Goal: Task Accomplishment & Management: Complete application form

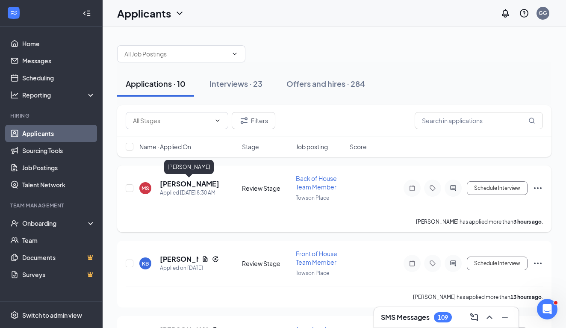
click at [193, 183] on h5 "[PERSON_NAME]" at bounding box center [189, 183] width 59 height 9
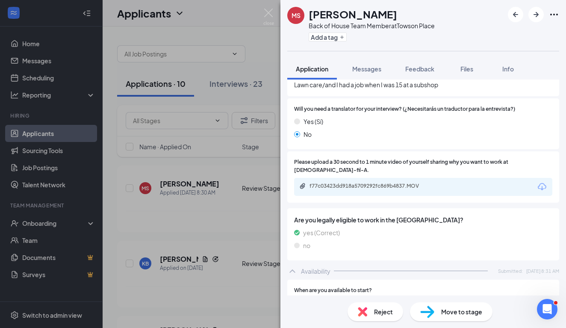
scroll to position [441, 0]
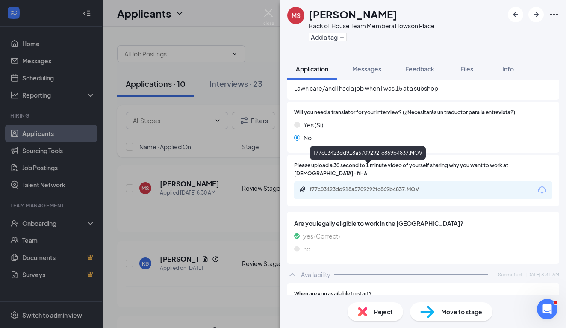
click at [345, 186] on div "f77c03423dd918a5709292fc869b4837.MOV" at bounding box center [369, 189] width 120 height 7
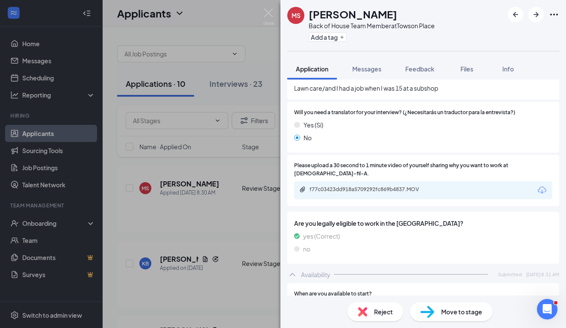
click at [363, 311] on img at bounding box center [362, 311] width 9 height 9
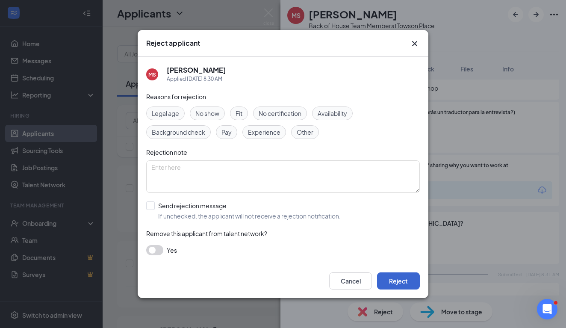
click at [395, 281] on button "Reject" at bounding box center [398, 280] width 43 height 17
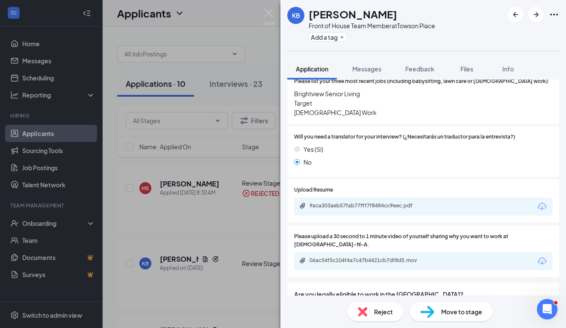
scroll to position [418, 0]
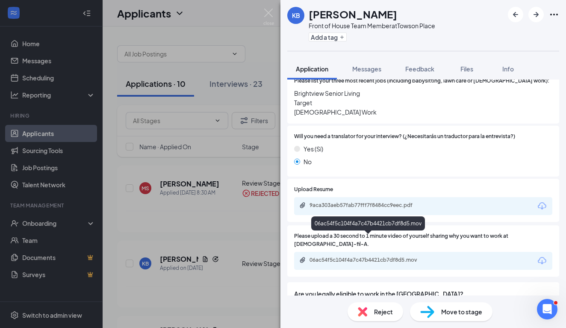
click at [366, 256] on div "06ac54f5c104f4a7c47b4421cb7df8d5.mov" at bounding box center [369, 259] width 120 height 7
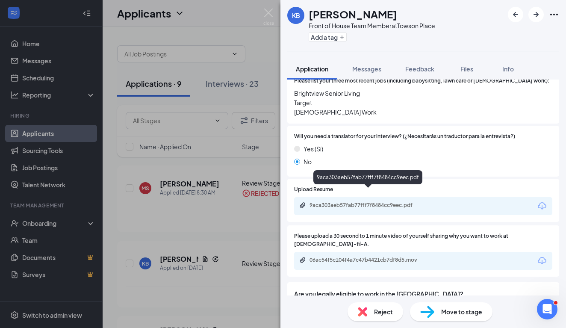
click at [350, 202] on div "9aca303aeb57fab77fff7f8484cc9eec.pdf" at bounding box center [369, 205] width 120 height 7
click at [365, 311] on img at bounding box center [362, 311] width 9 height 9
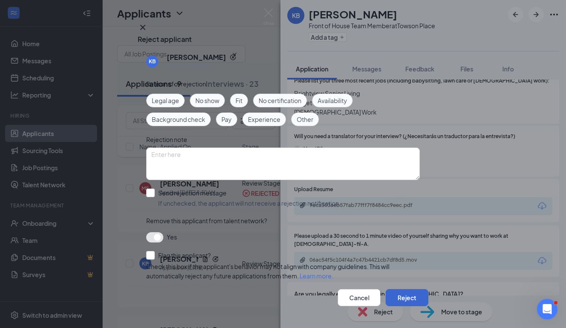
click at [399, 289] on button "Reject" at bounding box center [406, 297] width 43 height 17
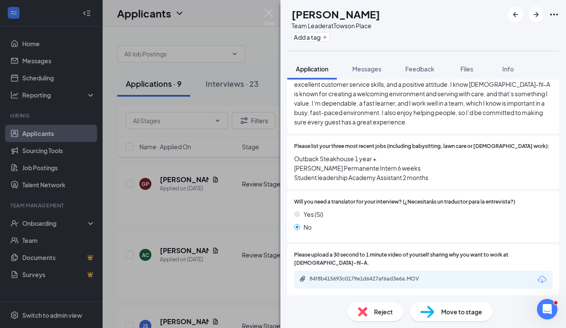
scroll to position [357, 0]
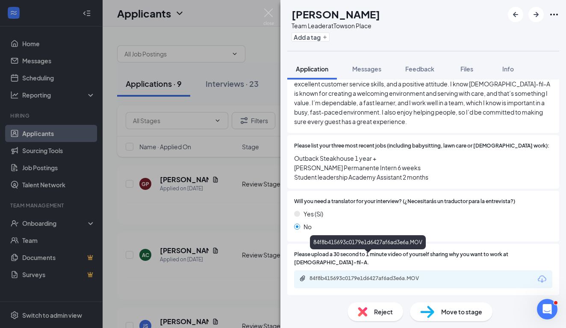
click at [390, 275] on div "84f8b415693c0179e1d6427af6ad3e6a.MOV" at bounding box center [369, 278] width 120 height 7
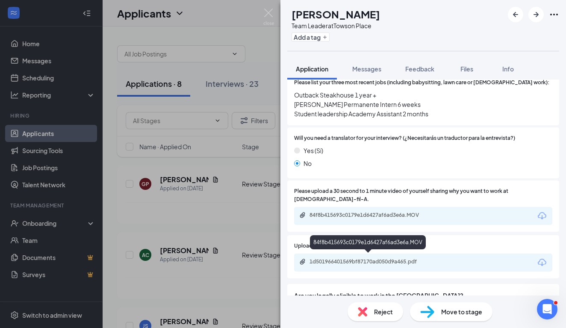
scroll to position [425, 0]
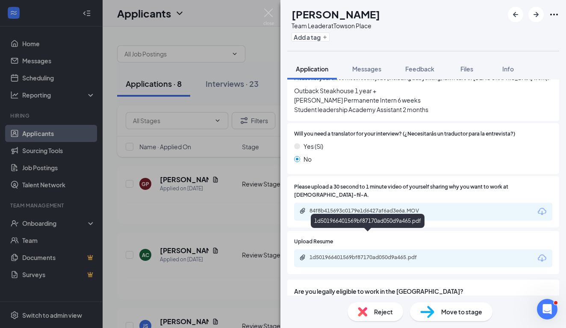
click at [403, 254] on div "1d501966401569bf87170ad050d9a465.pdf" at bounding box center [369, 257] width 120 height 7
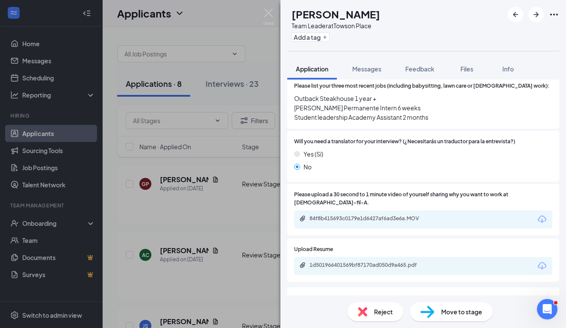
scroll to position [416, 0]
click at [350, 258] on div "1d501966401569bf87170ad050d9a465.pdf" at bounding box center [423, 267] width 258 height 18
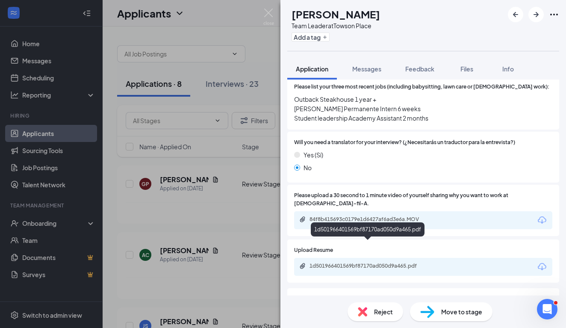
click at [349, 262] on div "1d501966401569bf87170ad050d9a465.pdf" at bounding box center [368, 266] width 138 height 8
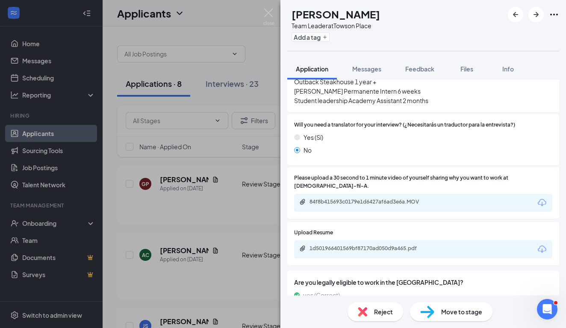
scroll to position [441, 0]
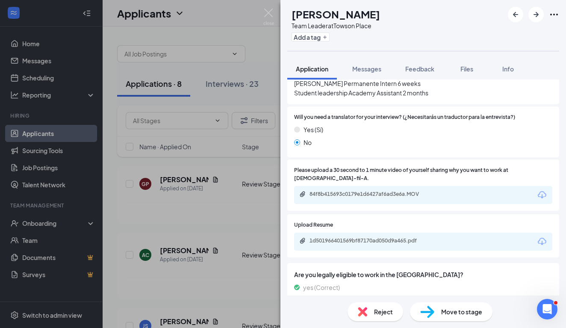
click at [435, 315] on div "Move to stage" at bounding box center [451, 311] width 82 height 19
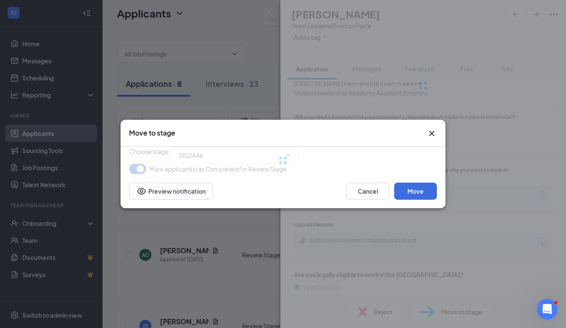
type input "Onsite Interview (next stage)"
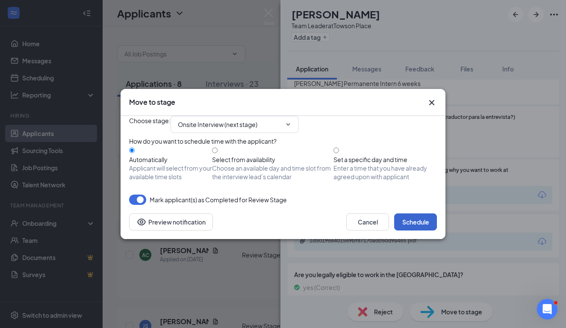
click at [416, 230] on button "Schedule" at bounding box center [415, 221] width 43 height 17
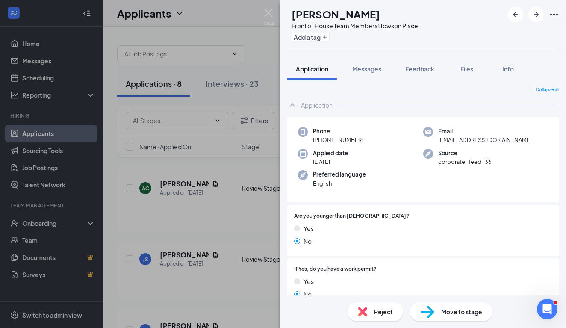
click at [236, 52] on div "AC [PERSON_NAME] Front of House Team Member at [GEOGRAPHIC_DATA] Add a tag Appl…" at bounding box center [283, 164] width 566 height 328
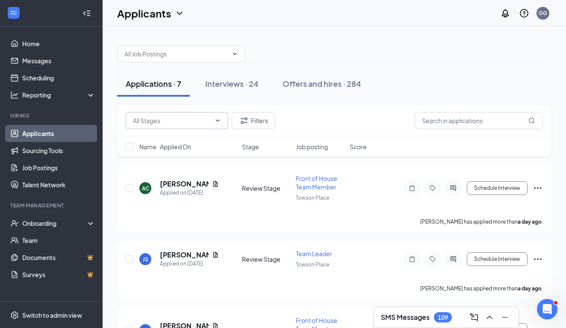
click at [220, 120] on icon "ChevronDown" at bounding box center [217, 120] width 7 height 7
click at [244, 121] on icon "Filter" at bounding box center [244, 120] width 10 height 10
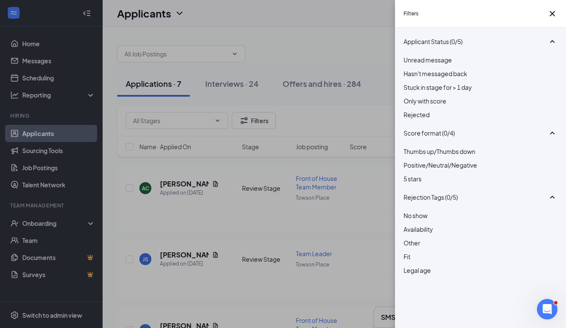
click at [405, 110] on div at bounding box center [480, 110] width 154 height 0
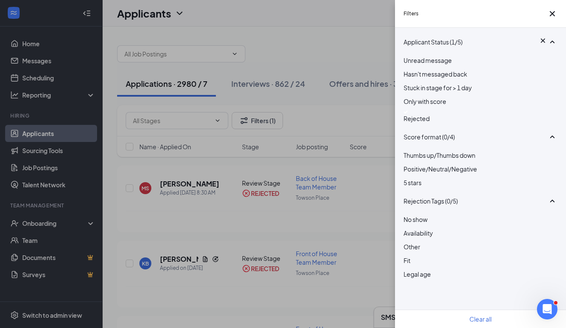
click at [167, 259] on div "Filters Applicant Status (1/5) Unread message Hasn't messaged back Stuck in sta…" at bounding box center [283, 164] width 566 height 328
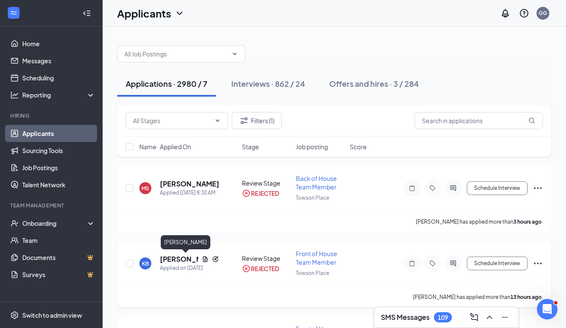
click at [167, 259] on h5 "[PERSON_NAME]" at bounding box center [179, 258] width 38 height 9
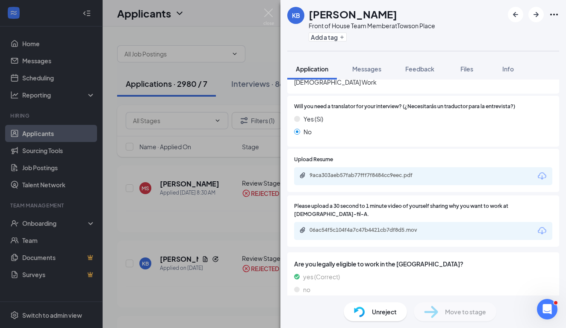
scroll to position [448, 0]
click at [336, 168] on div "9aca303aeb57fab77fff7f8484cc9eec.pdf" at bounding box center [423, 176] width 258 height 18
click at [335, 171] on div "9aca303aeb57fab77fff7f8484cc9eec.pdf" at bounding box center [369, 174] width 120 height 7
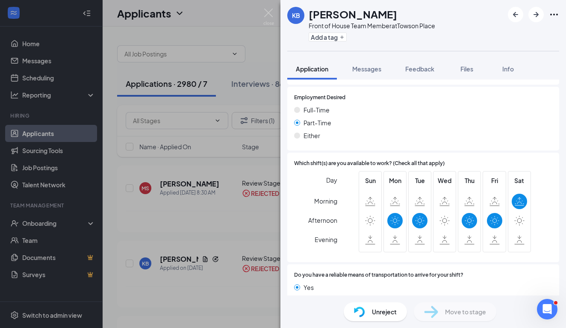
scroll to position [720, 0]
click at [361, 310] on img at bounding box center [359, 311] width 11 height 11
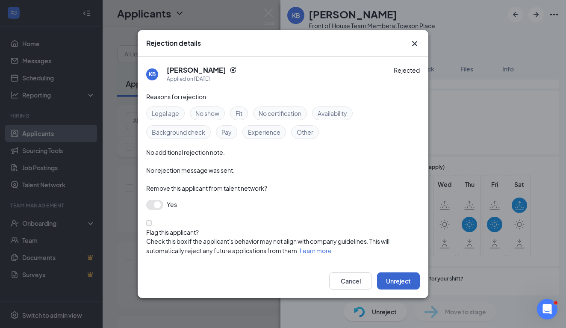
click at [396, 273] on button "Unreject" at bounding box center [398, 280] width 43 height 17
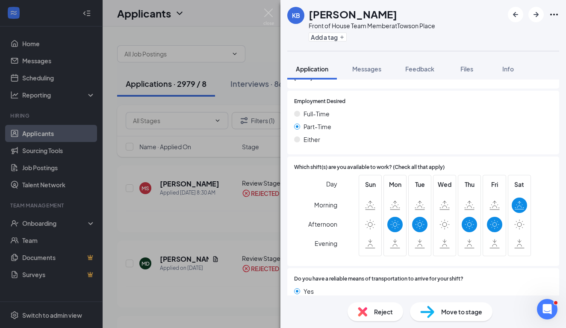
click at [425, 314] on img at bounding box center [427, 311] width 14 height 12
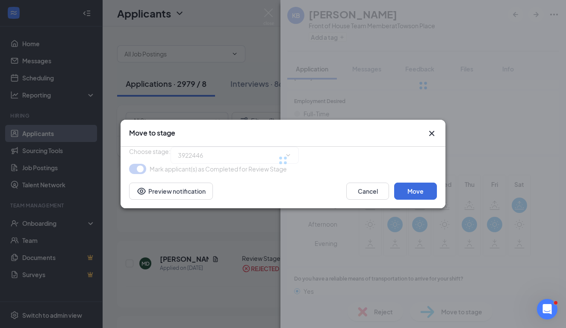
type input "Onsite Interview (next stage)"
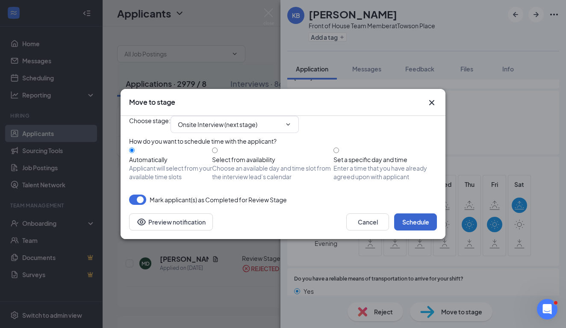
click at [428, 230] on button "Schedule" at bounding box center [415, 221] width 43 height 17
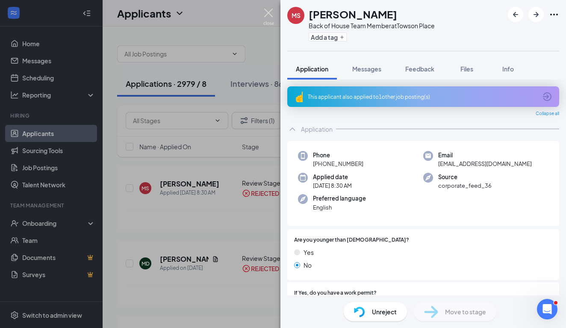
click at [273, 11] on img at bounding box center [268, 17] width 11 height 17
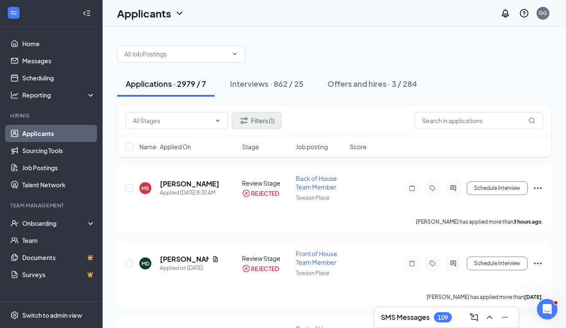
click at [274, 120] on button "Filters (1)" at bounding box center [257, 120] width 50 height 17
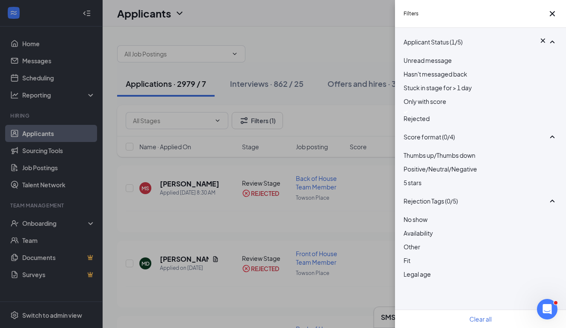
click at [407, 114] on div at bounding box center [480, 111] width 154 height 3
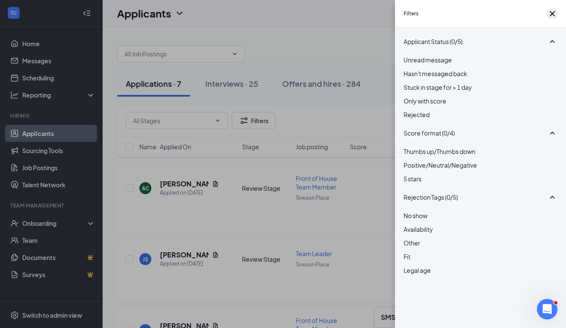
click at [549, 16] on icon "Cross" at bounding box center [551, 13] width 5 height 5
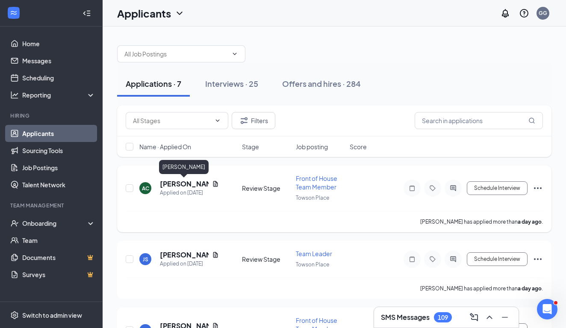
click at [176, 182] on h5 "[PERSON_NAME]" at bounding box center [184, 183] width 49 height 9
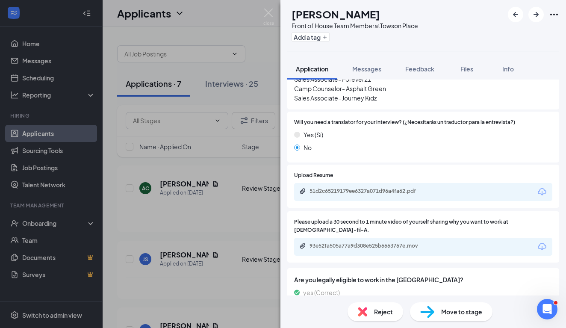
scroll to position [421, 0]
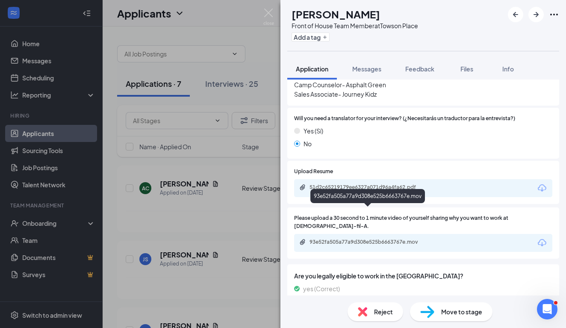
click at [396, 238] on div "93e52fa505a77a9d308e525b6663767e.mov" at bounding box center [369, 241] width 120 height 7
click at [364, 310] on img at bounding box center [362, 311] width 9 height 9
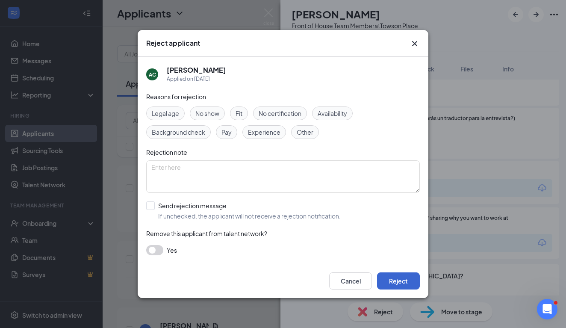
click at [408, 280] on button "Reject" at bounding box center [398, 280] width 43 height 17
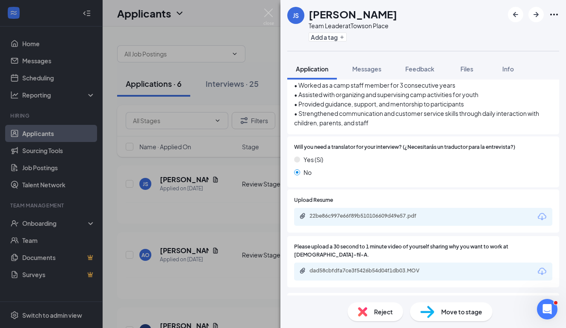
scroll to position [393, 0]
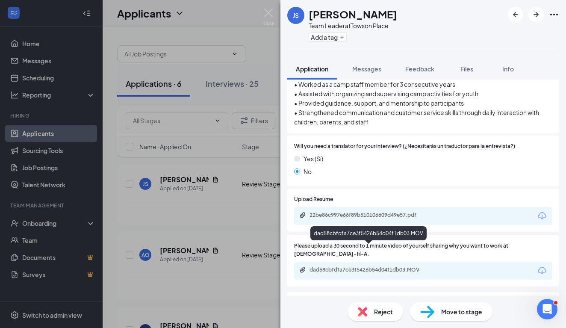
click at [402, 266] on div "dad58cbfdfa7ce3f5426b54d04f1db03.MOV" at bounding box center [369, 269] width 120 height 7
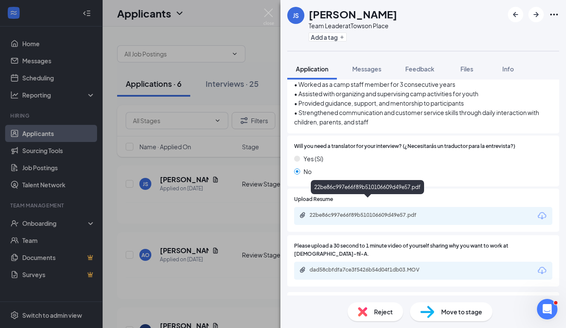
click at [331, 211] on div "22be86c997e66f89b510106609d49e57.pdf" at bounding box center [369, 214] width 120 height 7
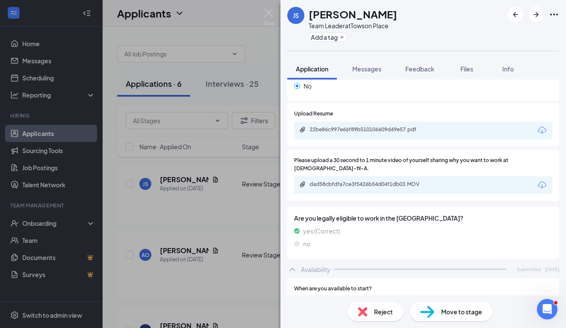
scroll to position [476, 0]
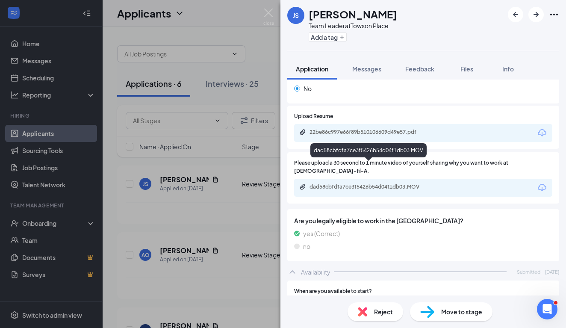
click at [392, 183] on div "dad58cbfdfa7ce3f5426b54d04f1db03.MOV" at bounding box center [369, 186] width 120 height 7
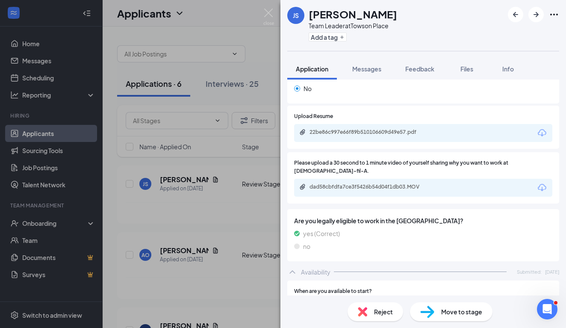
click at [437, 310] on div "Move to stage" at bounding box center [451, 311] width 82 height 19
type input "Onsite Interview (next stage)"
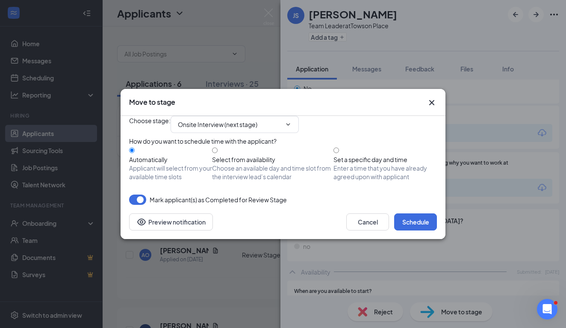
click at [417, 239] on div "Cancel Schedule Preview notification" at bounding box center [282, 222] width 325 height 34
click at [420, 230] on button "Schedule" at bounding box center [415, 221] width 43 height 17
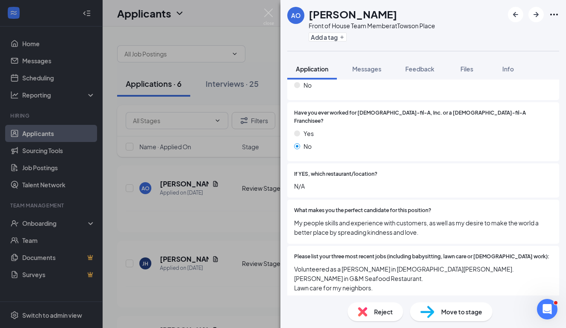
scroll to position [471, 0]
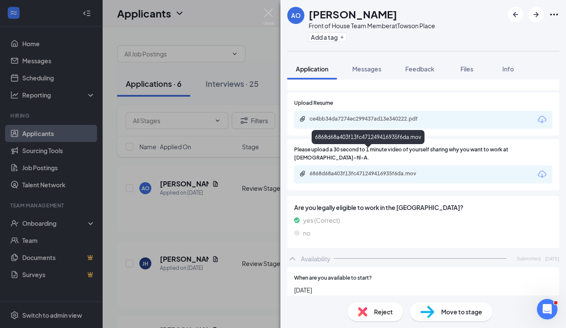
click at [340, 170] on div "6868d68a403f13fc471249416935f6da.mov" at bounding box center [368, 174] width 138 height 8
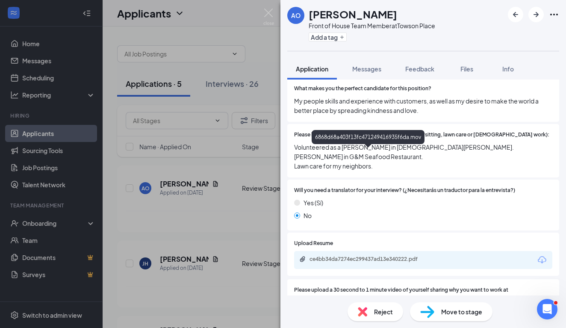
scroll to position [329, 0]
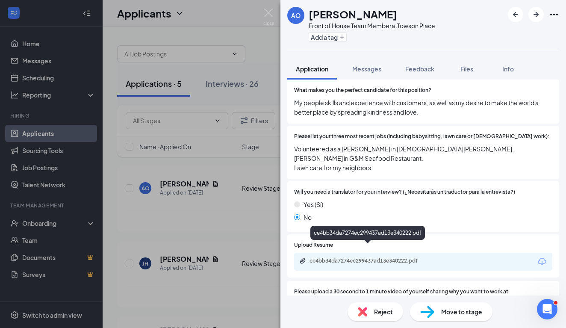
click at [361, 257] on div "ce4bb34da7274ec299437ad13e340222.pdf" at bounding box center [369, 260] width 120 height 7
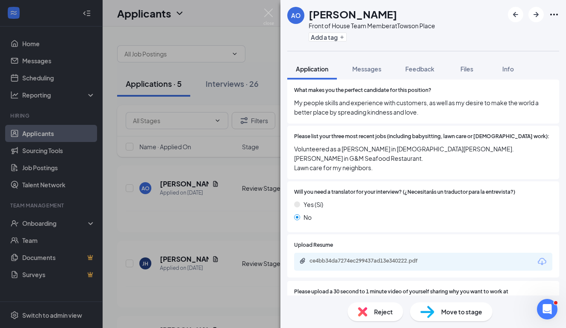
click at [361, 311] on img at bounding box center [362, 311] width 9 height 9
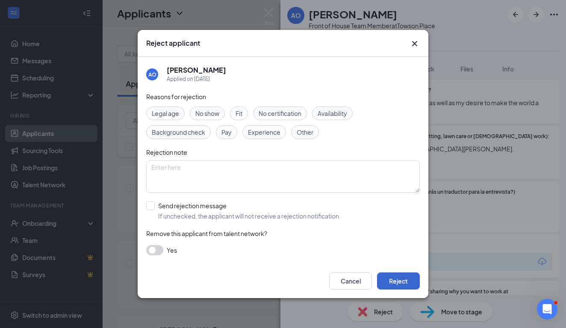
click at [390, 281] on button "Reject" at bounding box center [398, 280] width 43 height 17
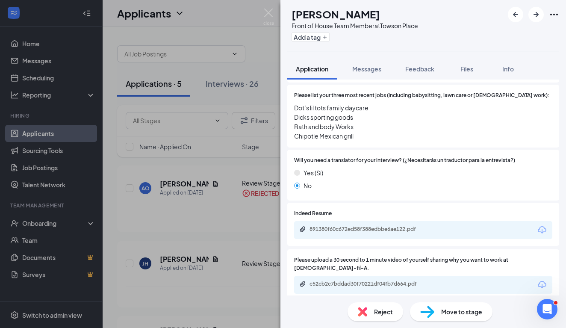
scroll to position [372, 0]
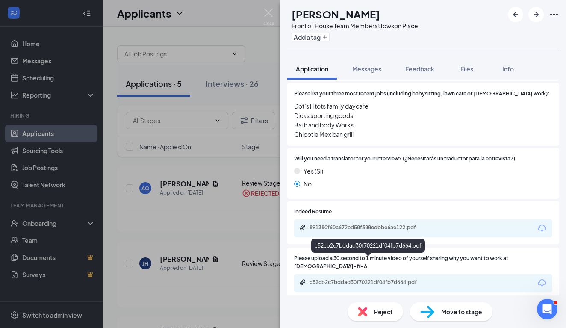
click at [388, 279] on div "c52cb2c7bddad30f70221df04fb7d664.pdf" at bounding box center [369, 282] width 120 height 7
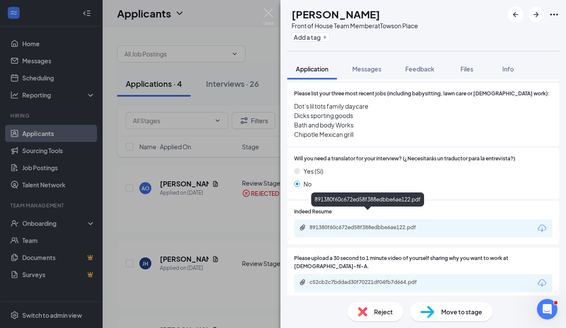
click at [343, 224] on div "891380f60c672ed58f388edbbe6ae122.pdf" at bounding box center [369, 227] width 120 height 7
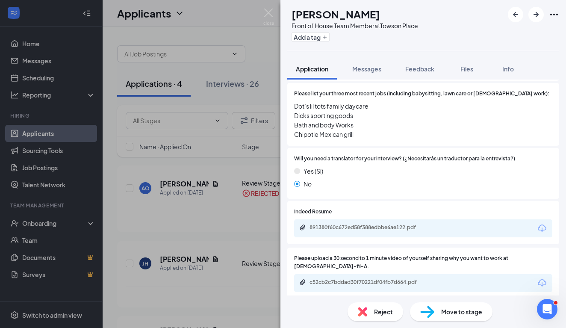
click at [367, 313] on div "Reject" at bounding box center [375, 311] width 56 height 19
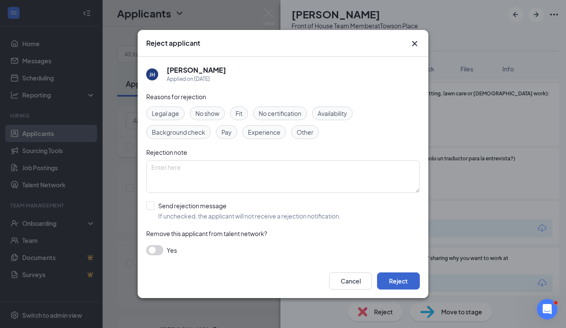
click at [400, 281] on button "Reject" at bounding box center [398, 280] width 43 height 17
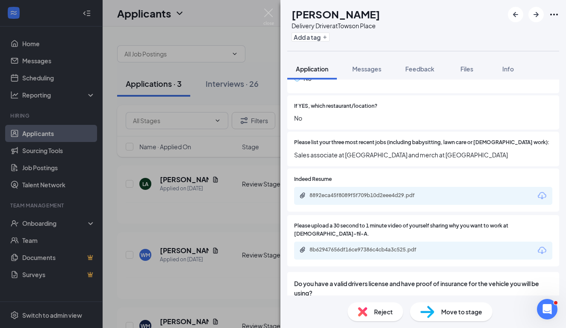
scroll to position [261, 0]
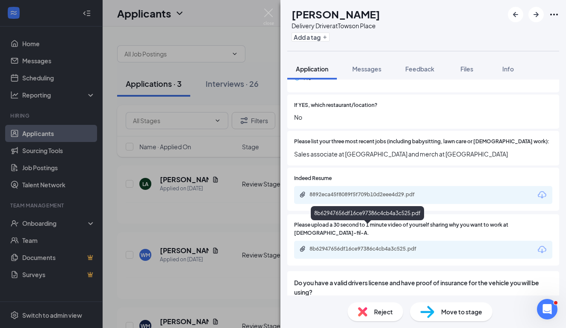
click at [363, 245] on div "8b62947656df16ce97386c4cb4a3c525.pdf" at bounding box center [369, 248] width 120 height 7
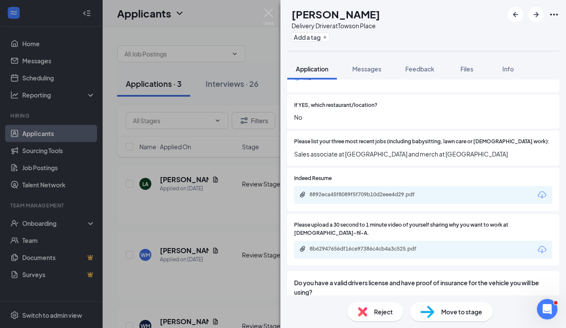
click at [381, 308] on span "Reject" at bounding box center [383, 311] width 19 height 9
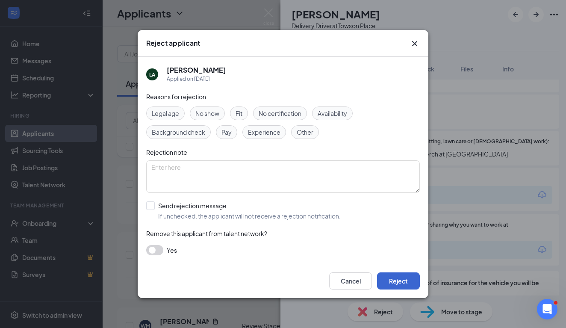
click at [397, 278] on button "Reject" at bounding box center [398, 280] width 43 height 17
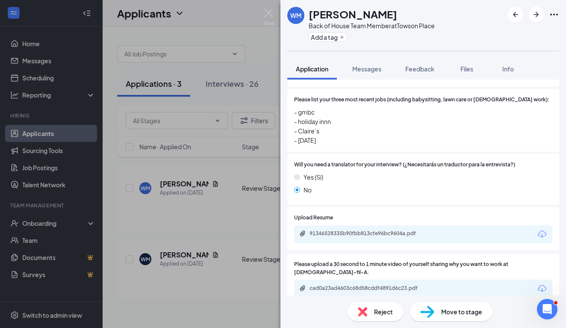
scroll to position [404, 0]
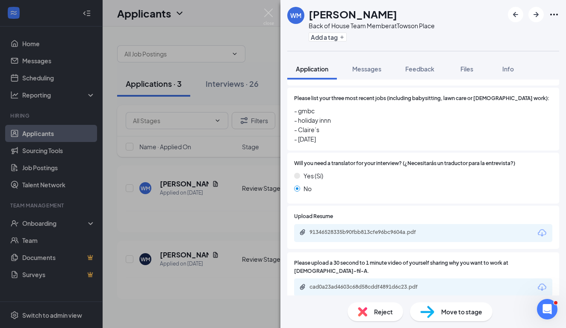
click at [390, 278] on div "cad0a23ad4603c68d58cddf4891d6c23.pdf" at bounding box center [423, 287] width 258 height 18
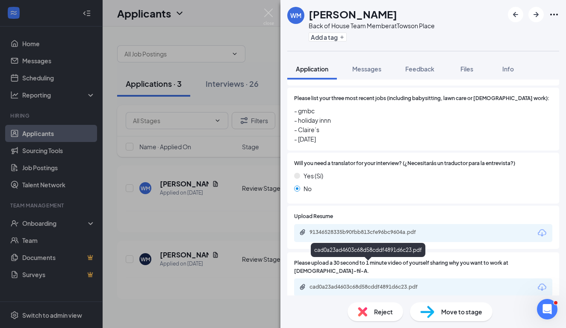
click at [390, 283] on div "cad0a23ad4603c68d58cddf4891d6c23.pdf" at bounding box center [368, 287] width 138 height 8
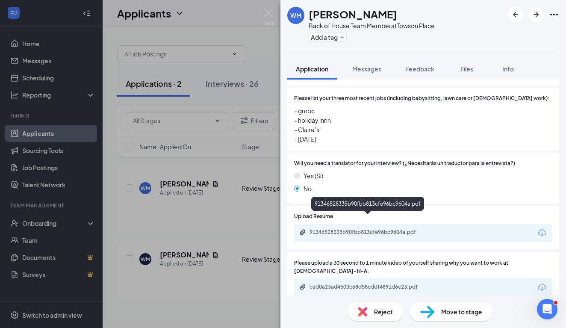
click at [346, 229] on div "91346528335b90fbb813cfe96bc9604a.pdf" at bounding box center [369, 232] width 120 height 7
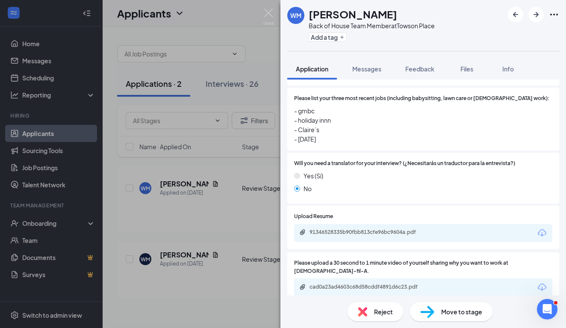
click at [361, 314] on img at bounding box center [362, 311] width 9 height 9
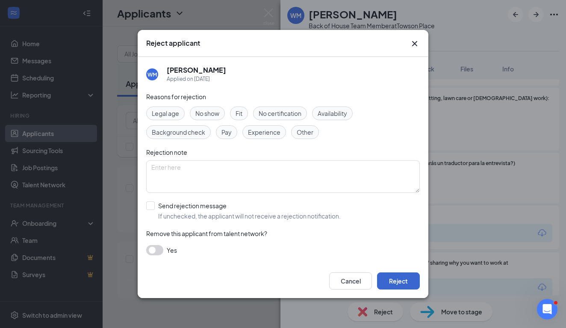
click at [394, 280] on button "Reject" at bounding box center [398, 280] width 43 height 17
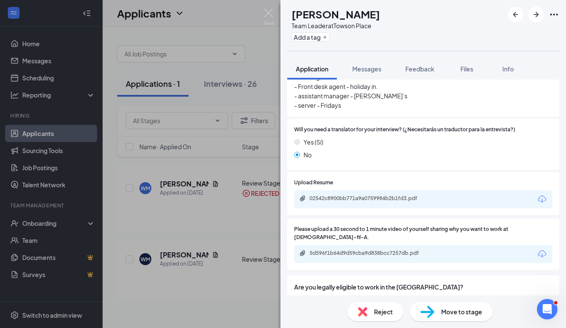
scroll to position [413, 0]
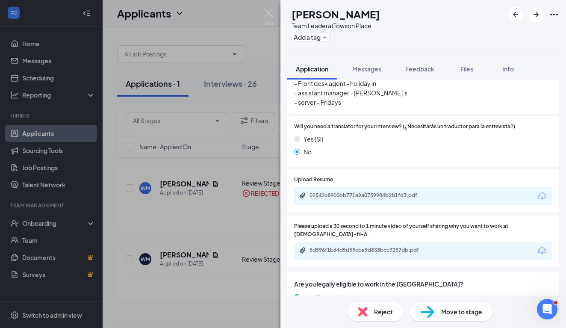
click at [349, 189] on div "02542c8900bb771a9a0759984b2b1fd3.pdf" at bounding box center [423, 196] width 258 height 18
click at [348, 192] on div "02542c8900bb771a9a0759984b2b1fd3.pdf" at bounding box center [369, 195] width 120 height 7
click at [381, 311] on span "Reject" at bounding box center [383, 311] width 19 height 9
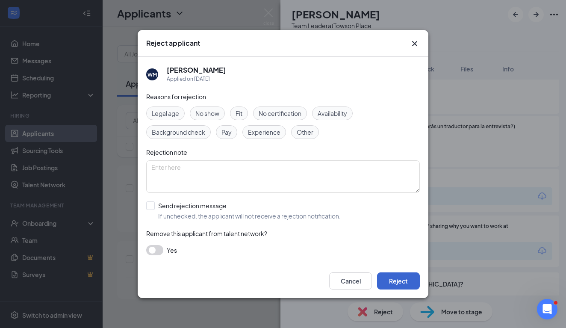
click at [411, 282] on button "Reject" at bounding box center [398, 280] width 43 height 17
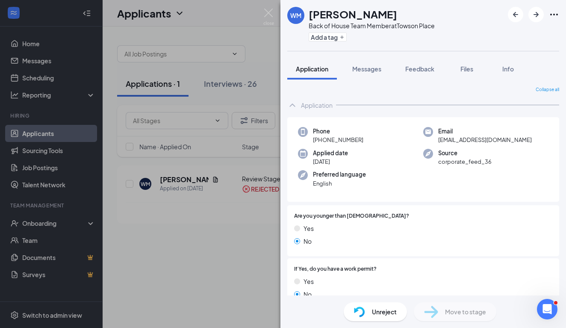
click at [44, 51] on div "[PERSON_NAME] Back of House Team Member at [GEOGRAPHIC_DATA] Add a tag Applicat…" at bounding box center [283, 164] width 566 height 328
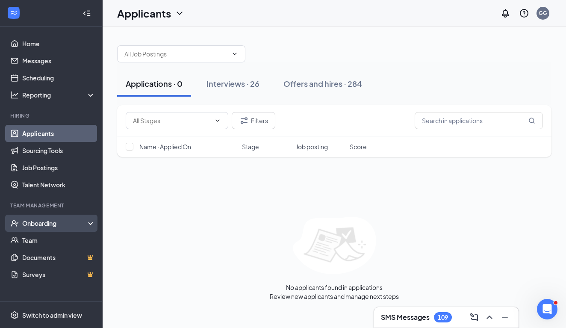
click at [51, 223] on div "Onboarding" at bounding box center [55, 223] width 66 height 9
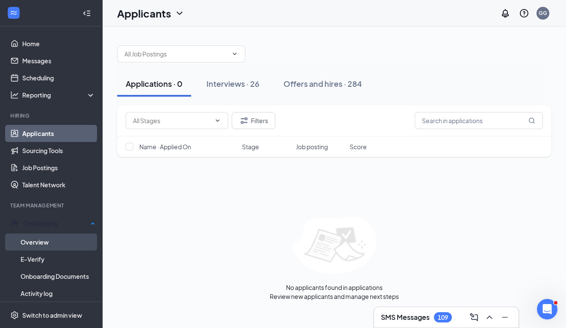
click at [47, 242] on link "Overview" at bounding box center [58, 241] width 75 height 17
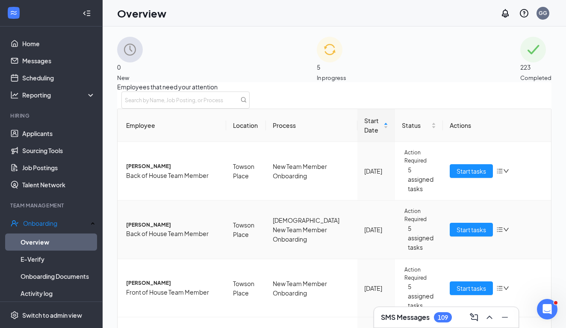
scroll to position [139, 0]
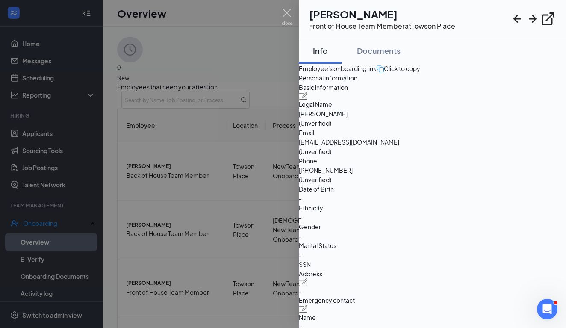
click at [182, 293] on div at bounding box center [283, 164] width 566 height 328
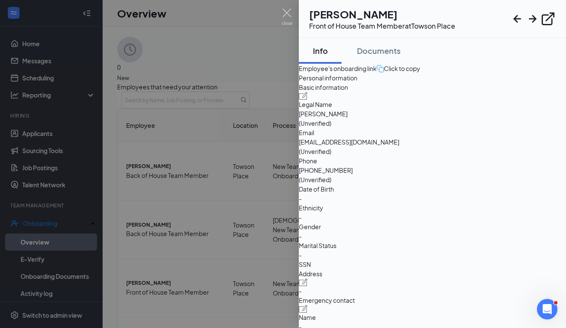
click at [211, 293] on div at bounding box center [283, 164] width 566 height 328
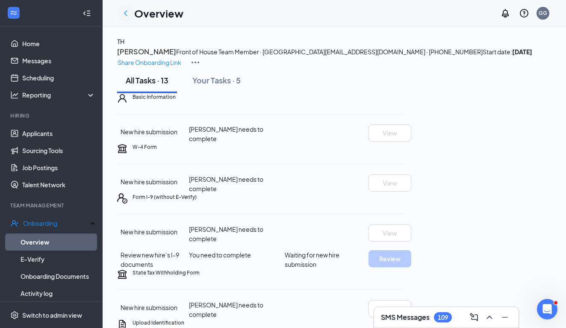
click at [126, 14] on icon "ChevronLeft" at bounding box center [125, 13] width 10 height 10
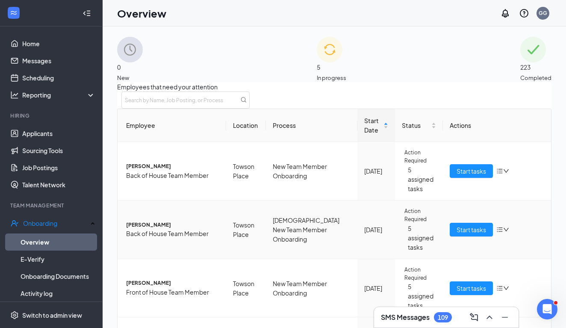
scroll to position [139, 0]
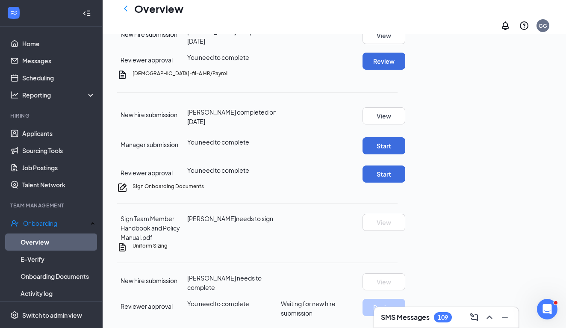
scroll to position [337, 0]
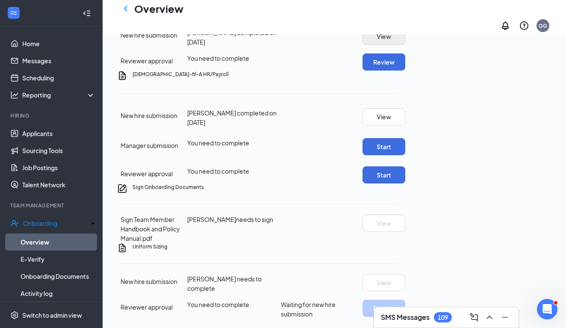
click at [405, 45] on button "View" at bounding box center [383, 36] width 43 height 17
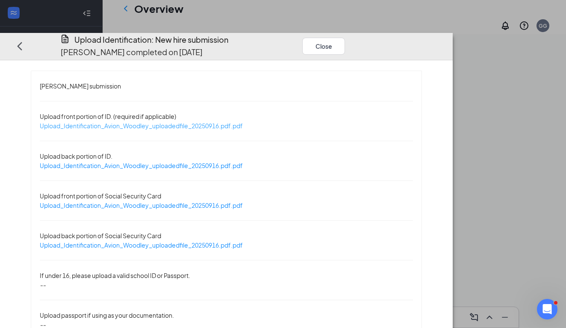
click at [192, 122] on span "Upload_Identification_Avion_Woodley_uploadedfile_20250916.pdf.pdf" at bounding box center [141, 126] width 203 height 8
click at [208, 201] on span "Upload_Identification_Avion_Woodley_uploadedfile_20250916.pdf.pdf" at bounding box center [141, 205] width 203 height 8
click at [345, 37] on button "Close" at bounding box center [323, 45] width 43 height 17
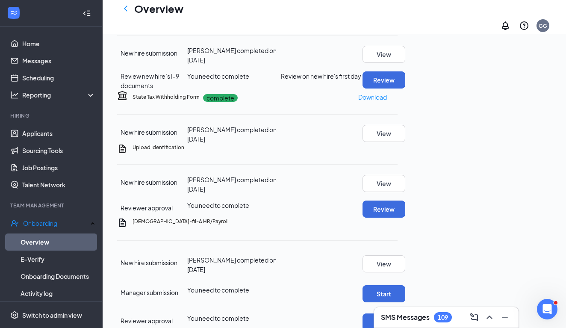
scroll to position [173, 0]
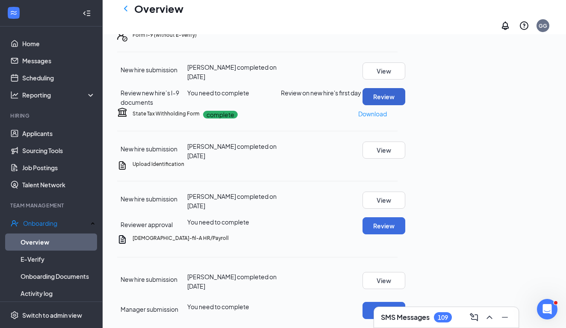
click at [405, 105] on button "Review" at bounding box center [383, 96] width 43 height 17
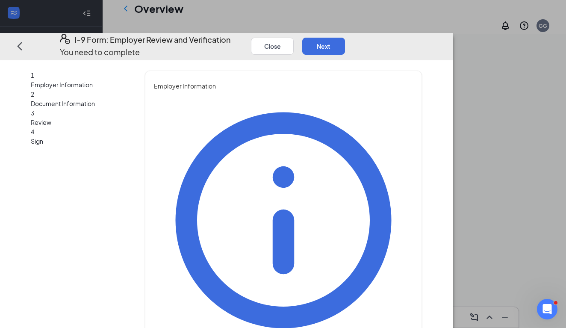
type input "Genie"
click at [405, 168] on div "You must be a representative of the employer who is authorized to examine the n…" at bounding box center [283, 280] width 259 height 378
type input "Gunthrop"
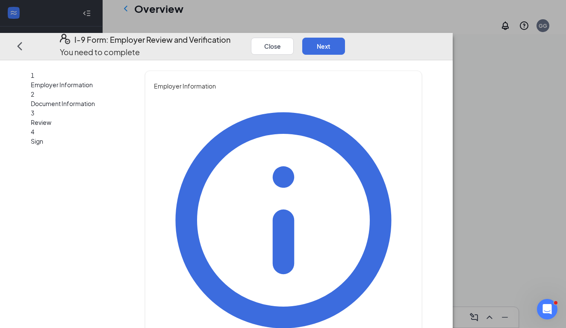
type input "a"
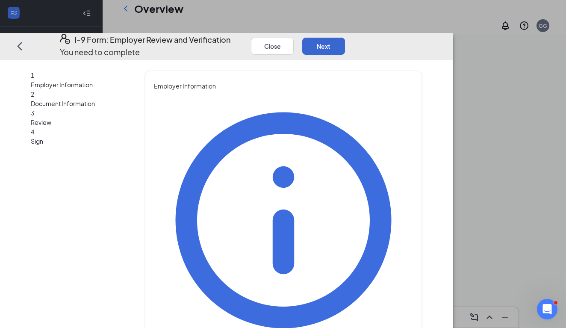
type input "Manager"
click at [345, 37] on button "Next" at bounding box center [323, 45] width 43 height 17
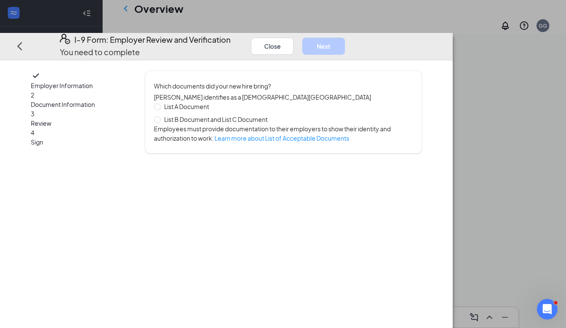
click at [196, 114] on span "List B Document and List C Document" at bounding box center [216, 118] width 110 height 9
click at [160, 116] on input "List B Document and List C Document" at bounding box center [157, 119] width 6 height 6
radio input "true"
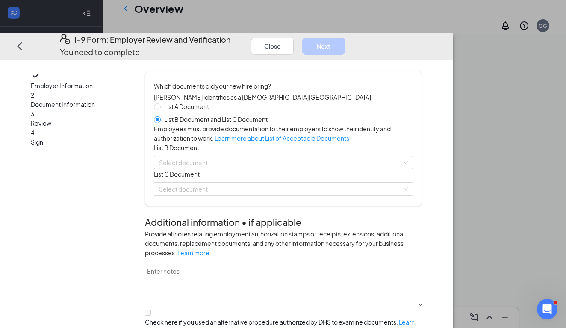
click at [210, 169] on input "search" at bounding box center [280, 162] width 243 height 13
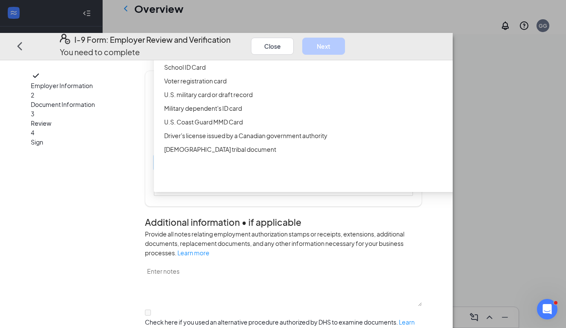
click at [210, 58] on div "ID Card issued by federal, state, or local government agency" at bounding box center [329, 53] width 330 height 9
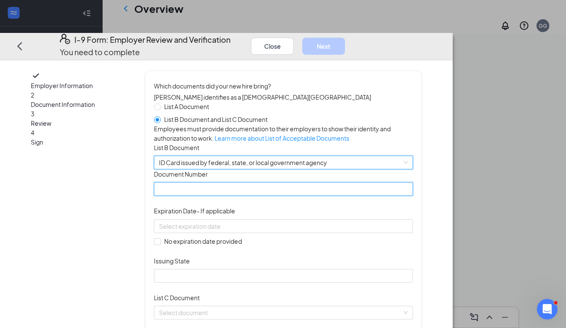
click at [203, 196] on input "Document Number" at bounding box center [283, 189] width 259 height 14
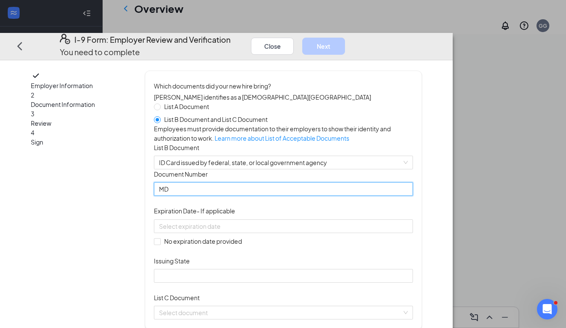
scroll to position [0, 0]
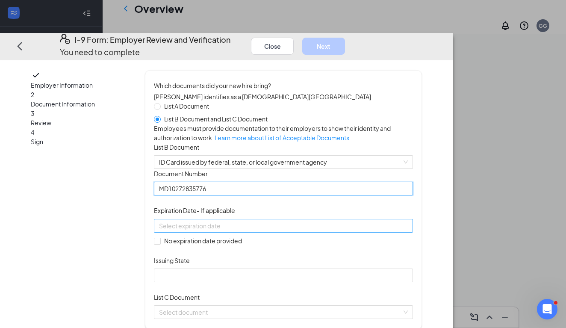
type input "MD10272835776"
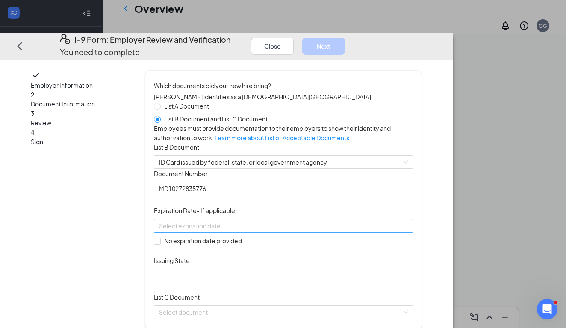
click at [236, 232] on div at bounding box center [283, 226] width 259 height 14
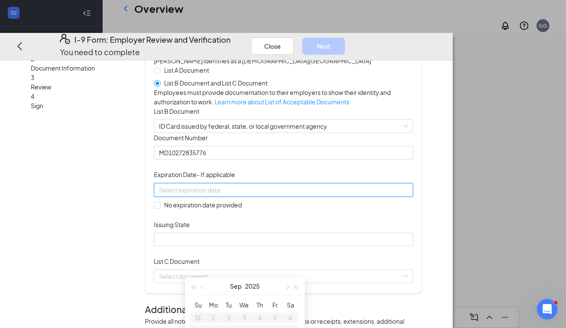
scroll to position [36, 0]
type input "[DATE]"
click at [259, 314] on div "1" at bounding box center [259, 317] width 10 height 10
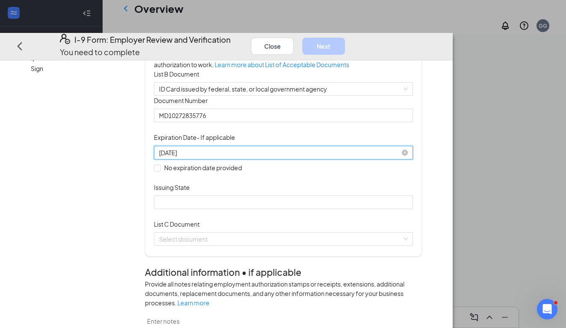
scroll to position [73, 0]
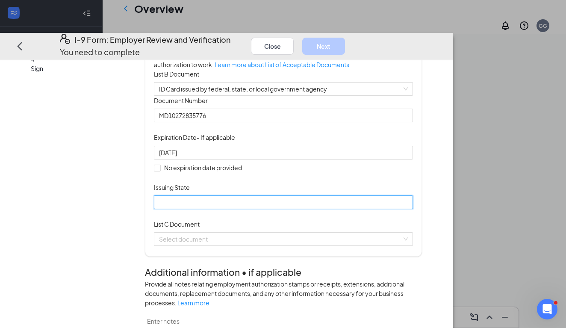
click at [331, 209] on input "Issuing State" at bounding box center [283, 202] width 259 height 14
click at [332, 209] on input "Issuing State" at bounding box center [283, 202] width 259 height 14
type input "m"
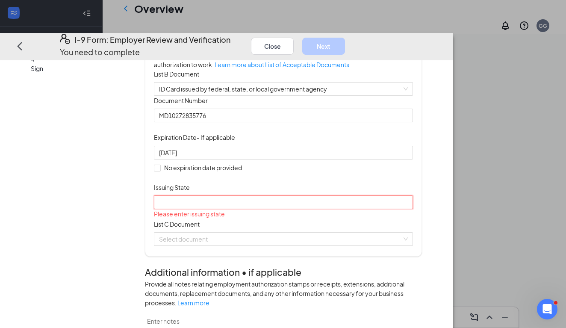
click at [330, 209] on input "Issuing State" at bounding box center [283, 202] width 259 height 14
click at [325, 209] on input "Issuing State" at bounding box center [283, 202] width 259 height 14
click at [274, 209] on input "Issuing State" at bounding box center [283, 202] width 259 height 14
click at [270, 209] on input "Issuing State" at bounding box center [283, 202] width 259 height 14
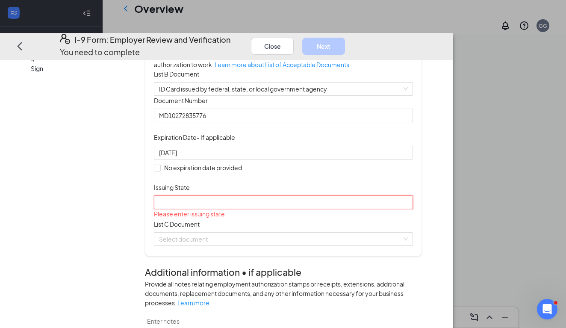
click at [206, 209] on input "Issuing State" at bounding box center [283, 202] width 259 height 14
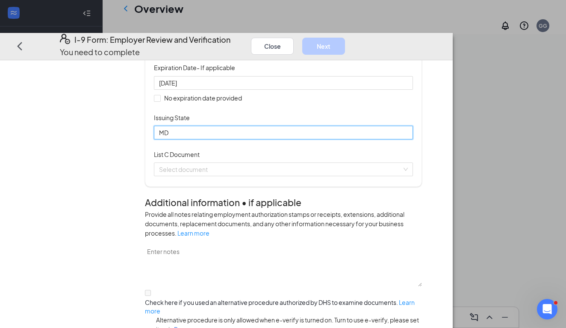
scroll to position [145, 0]
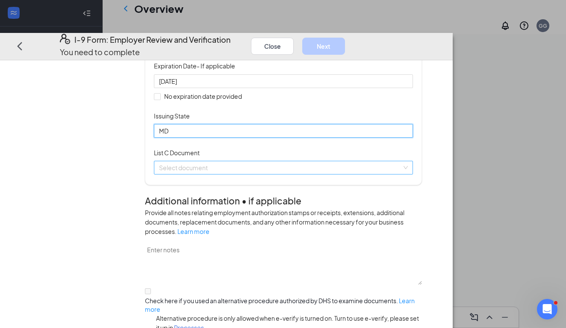
click at [207, 174] on span at bounding box center [280, 167] width 243 height 13
type input "MD"
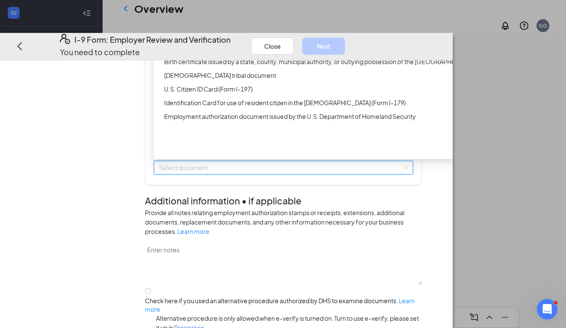
click at [205, 12] on div "Unrestricted Social Security Card" at bounding box center [329, 6] width 330 height 9
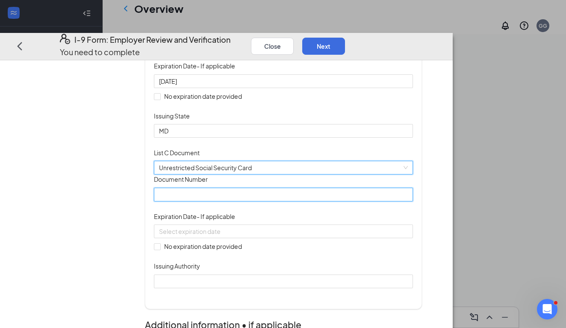
click at [202, 201] on input "Document Number" at bounding box center [283, 194] width 259 height 14
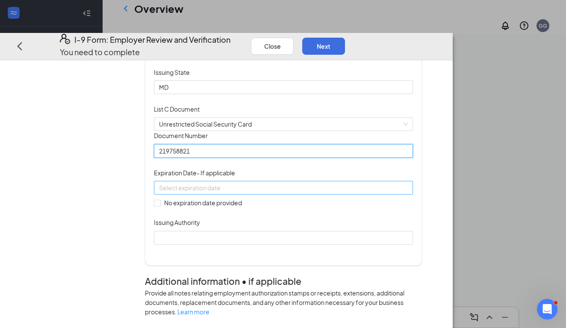
scroll to position [194, 0]
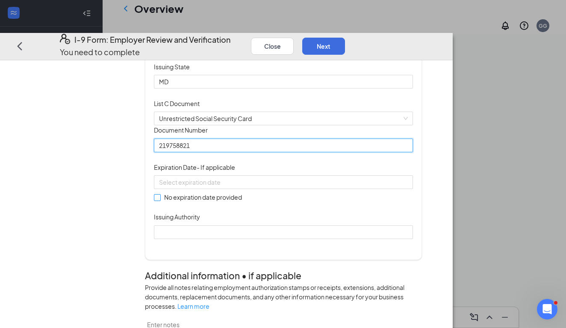
type input "219758821"
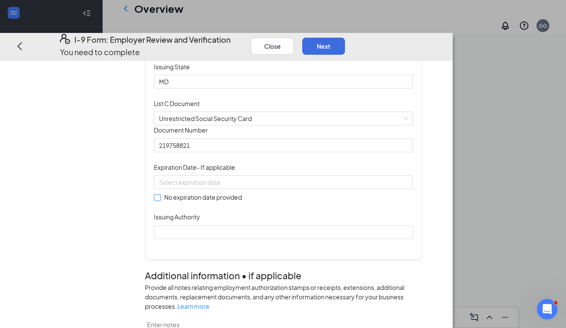
click at [160, 200] on input "No expiration date provided" at bounding box center [157, 197] width 6 height 6
checkbox input "true"
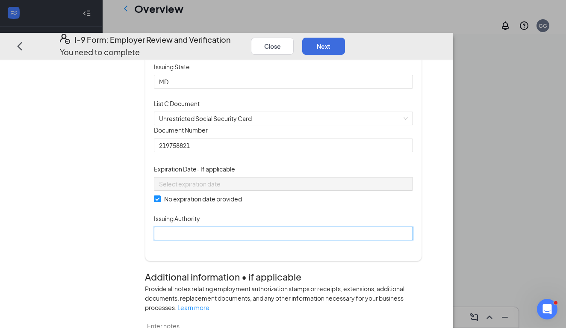
click at [205, 240] on input "Issuing Authority" at bounding box center [283, 233] width 259 height 14
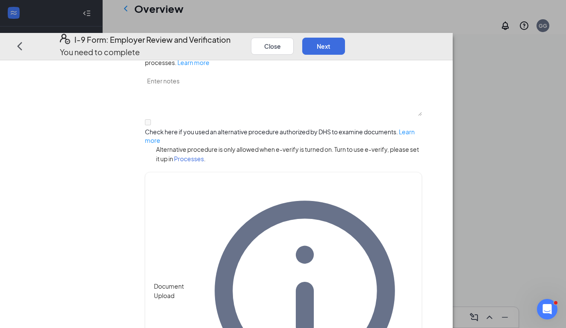
scroll to position [438, 0]
type input "SSA"
click at [345, 37] on button "Next" at bounding box center [323, 45] width 43 height 17
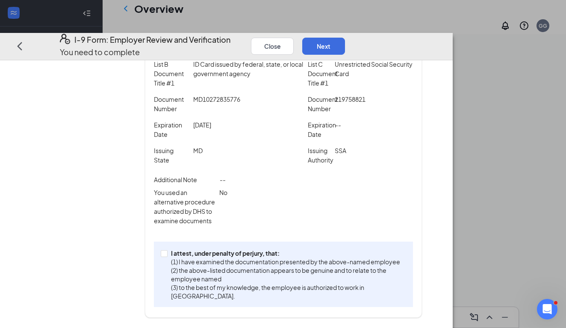
scroll to position [311, 0]
click at [167, 256] on span at bounding box center [164, 252] width 7 height 7
click at [167, 255] on input "I attest, under penalty of [PERSON_NAME], that: (1) I have examined the documen…" at bounding box center [164, 252] width 6 height 6
checkbox input "true"
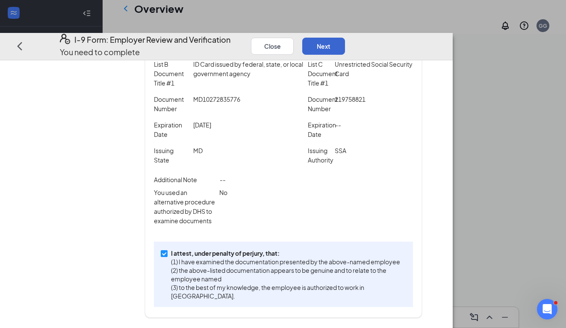
click at [345, 37] on button "Next" at bounding box center [323, 45] width 43 height 17
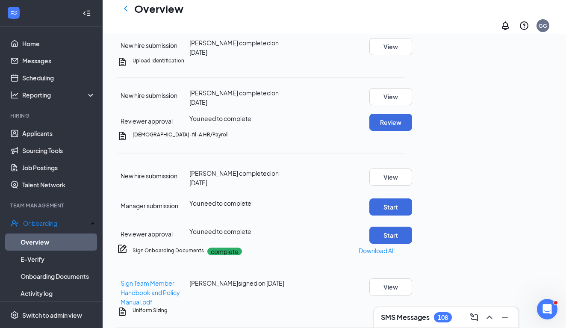
scroll to position [277, 0]
click at [412, 130] on button "Review" at bounding box center [390, 121] width 43 height 17
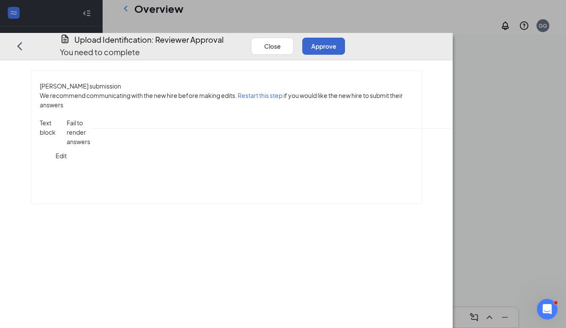
click at [345, 37] on button "Approve" at bounding box center [323, 45] width 43 height 17
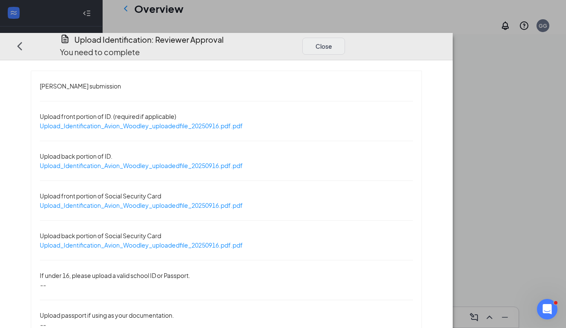
click at [345, 37] on button "Close" at bounding box center [323, 45] width 43 height 17
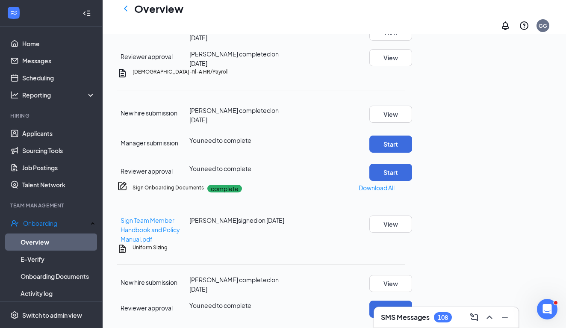
scroll to position [433, 0]
click at [412, 152] on button "Start" at bounding box center [390, 143] width 43 height 17
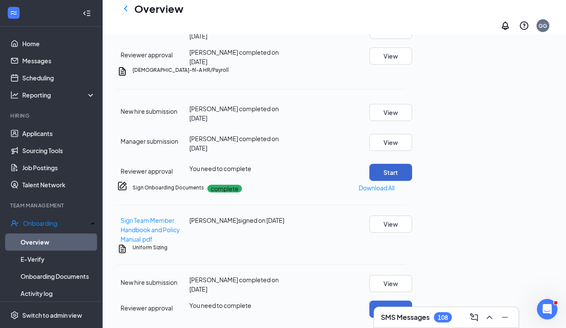
click at [412, 181] on button "Start" at bounding box center [390, 172] width 43 height 17
click at [412, 302] on button "Review" at bounding box center [390, 308] width 43 height 17
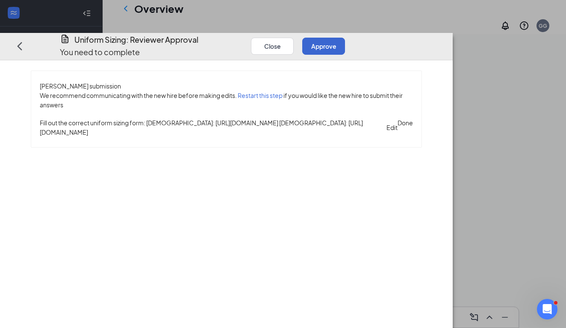
click at [345, 37] on button "Approve" at bounding box center [323, 45] width 43 height 17
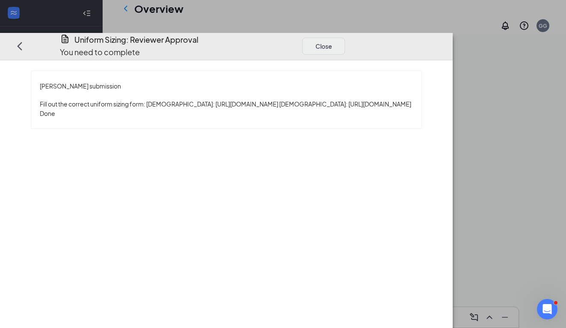
scroll to position [365, 0]
click at [345, 37] on button "Close" at bounding box center [323, 45] width 43 height 17
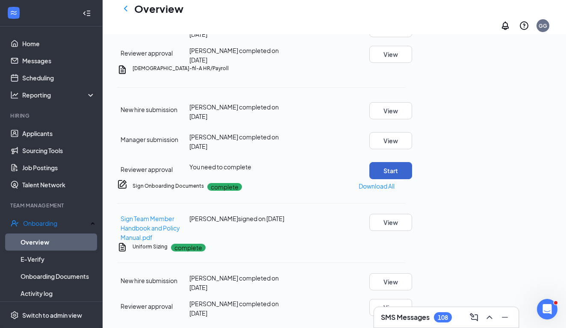
scroll to position [498, 0]
click at [412, 162] on button "Start" at bounding box center [390, 170] width 43 height 17
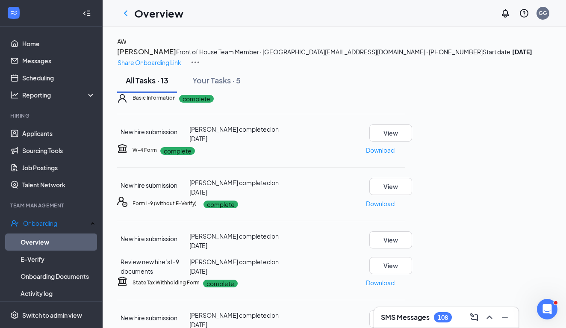
scroll to position [0, 0]
click at [200, 59] on img at bounding box center [195, 62] width 10 height 10
click at [200, 57] on img at bounding box center [195, 62] width 10 height 10
click at [524, 74] on span "View details" at bounding box center [528, 70] width 33 height 9
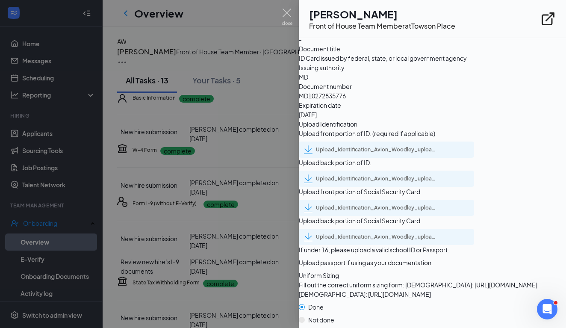
scroll to position [1295, 0]
click at [293, 167] on div at bounding box center [283, 164] width 566 height 328
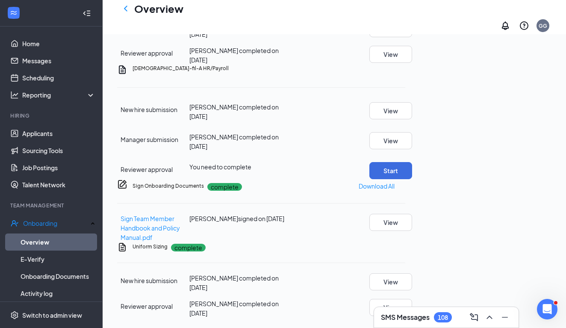
scroll to position [498, 0]
click at [351, 179] on div "Sign Onboarding Documents complete Download All Sign Team Member Handbook and P…" at bounding box center [261, 210] width 288 height 63
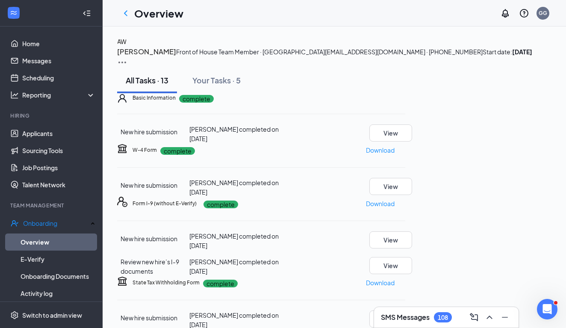
scroll to position [0, 0]
click at [128, 15] on icon "ChevronLeft" at bounding box center [125, 13] width 10 height 10
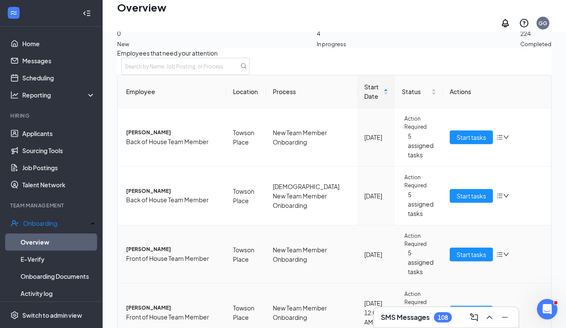
scroll to position [38, 0]
click at [164, 129] on span "[PERSON_NAME]" at bounding box center [172, 133] width 93 height 8
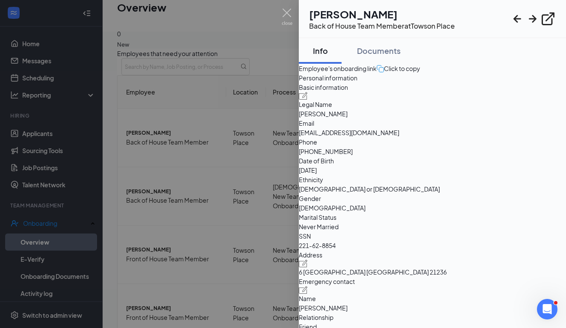
click at [184, 95] on div at bounding box center [283, 164] width 566 height 328
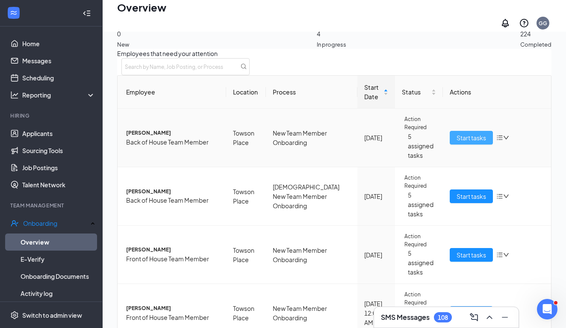
click at [463, 133] on span "Start tasks" at bounding box center [470, 137] width 29 height 9
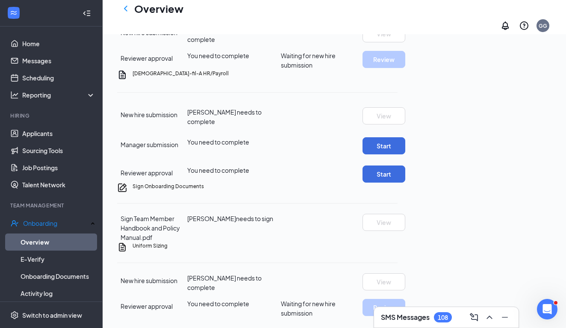
scroll to position [491, 0]
click at [125, 11] on icon "ChevronLeft" at bounding box center [125, 8] width 10 height 10
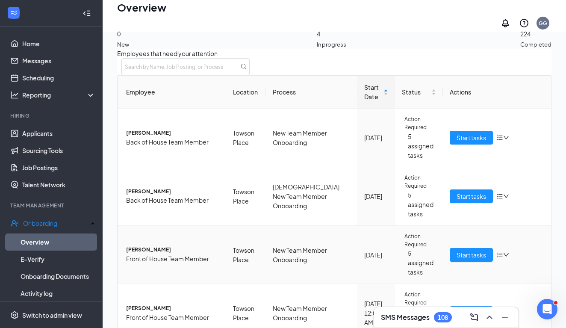
scroll to position [82, 0]
click at [478, 250] on span "Start tasks" at bounding box center [470, 254] width 29 height 9
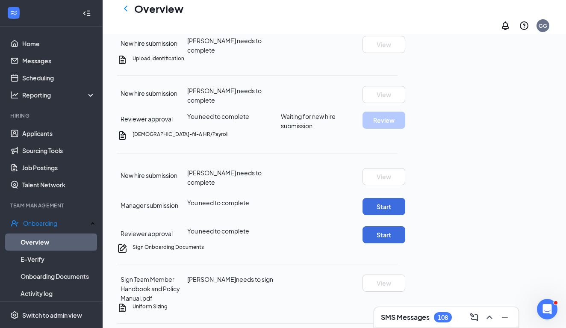
scroll to position [272, 0]
click at [129, 14] on icon "ChevronLeft" at bounding box center [125, 8] width 10 height 10
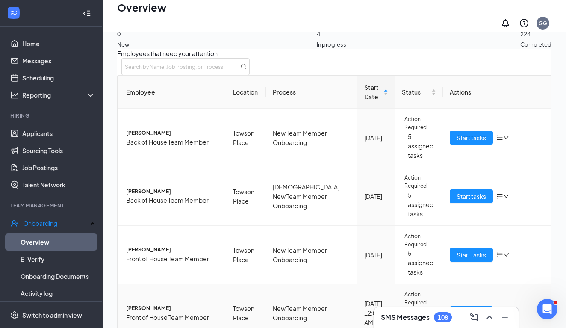
scroll to position [82, 0]
click at [477, 308] on span "Start tasks" at bounding box center [470, 312] width 29 height 9
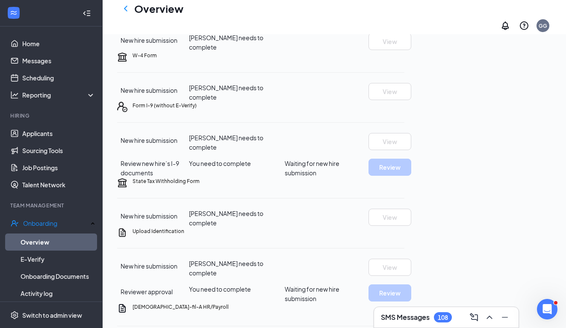
scroll to position [105, 0]
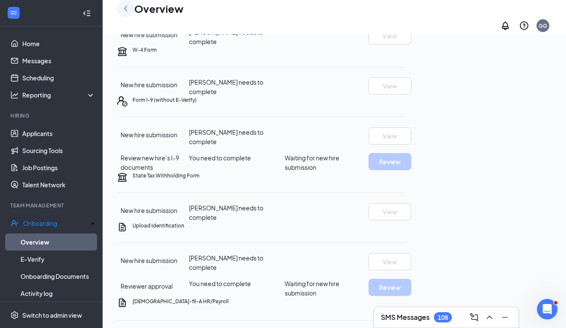
click at [125, 12] on icon "ChevronLeft" at bounding box center [125, 8] width 10 height 10
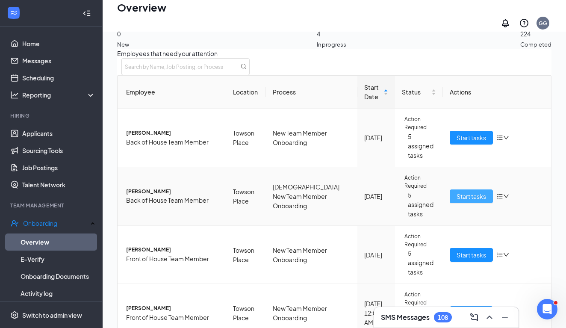
click at [458, 200] on span "Start tasks" at bounding box center [470, 195] width 29 height 9
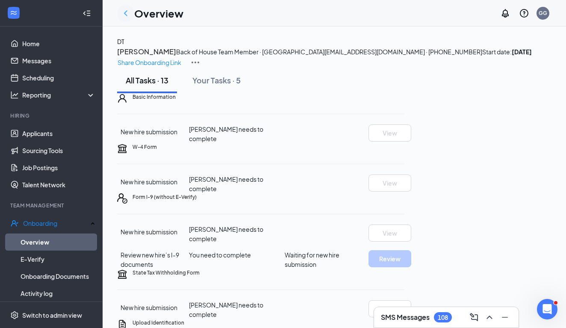
click at [126, 15] on icon "ChevronLeft" at bounding box center [125, 13] width 3 height 6
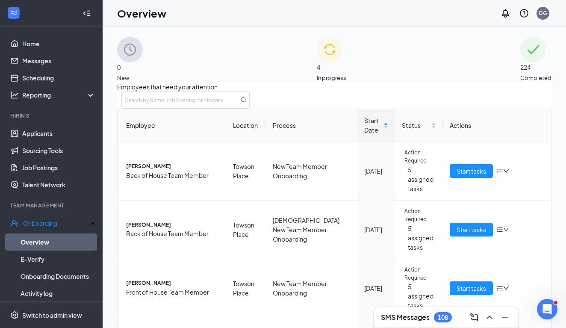
click at [346, 73] on span "In progress" at bounding box center [331, 77] width 29 height 9
click at [143, 62] on img at bounding box center [130, 50] width 26 height 26
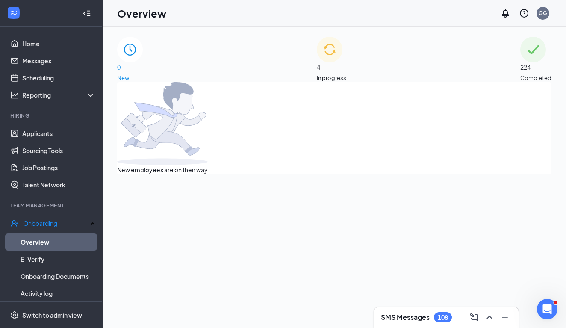
click at [331, 62] on span "4" at bounding box center [331, 66] width 29 height 9
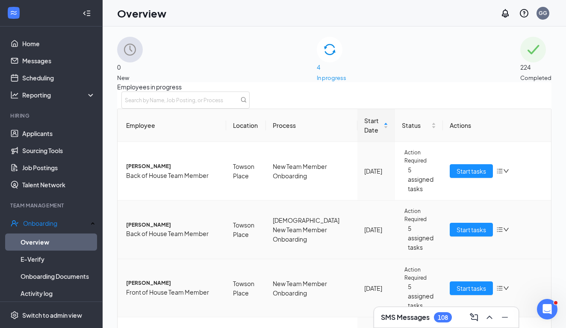
scroll to position [82, 0]
click at [461, 283] on span "Start tasks" at bounding box center [470, 287] width 29 height 9
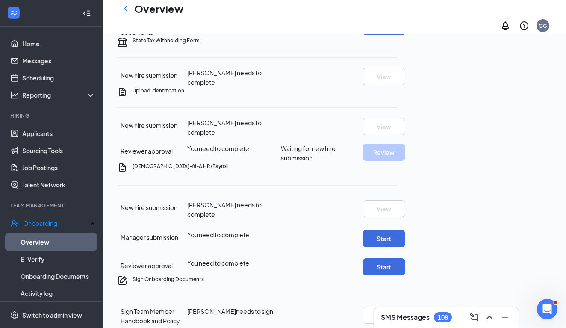
scroll to position [240, 0]
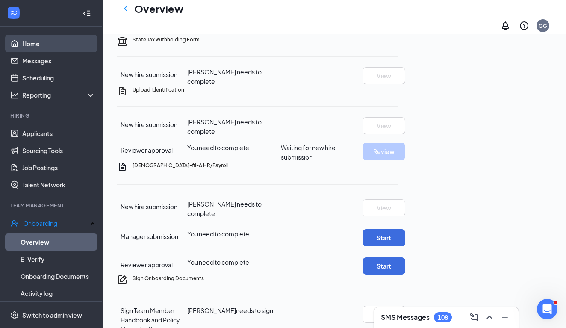
click at [28, 41] on link "Home" at bounding box center [58, 43] width 73 height 17
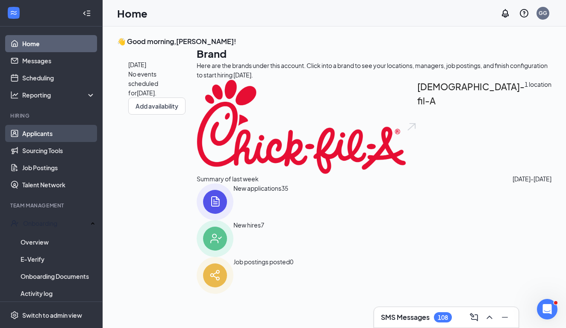
click at [27, 133] on link "Applicants" at bounding box center [58, 133] width 73 height 17
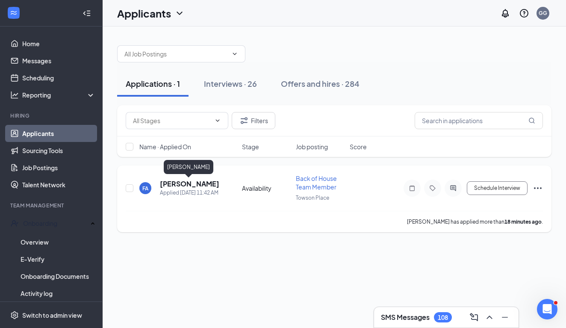
click at [170, 184] on h5 "[PERSON_NAME]" at bounding box center [189, 183] width 59 height 9
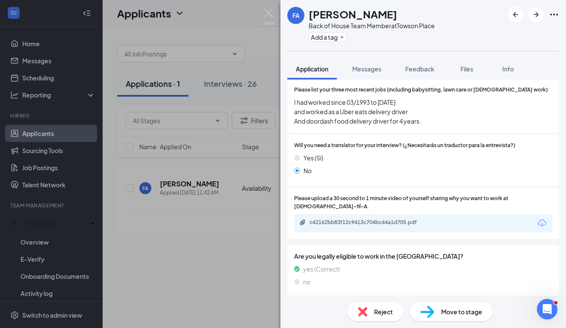
scroll to position [421, 0]
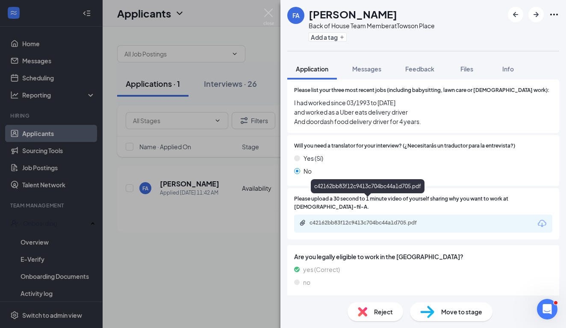
click at [325, 219] on div "c42162bb83f12c9413c704bc44a1d705.pdf" at bounding box center [369, 222] width 120 height 7
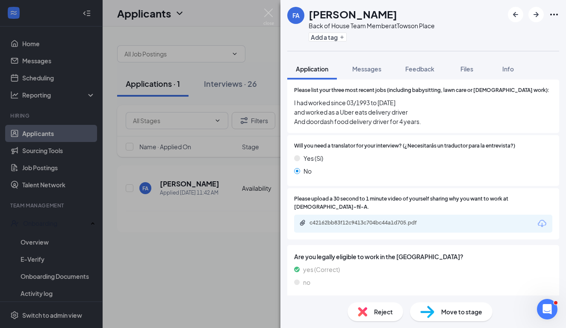
click at [367, 312] on div "Reject" at bounding box center [375, 311] width 56 height 19
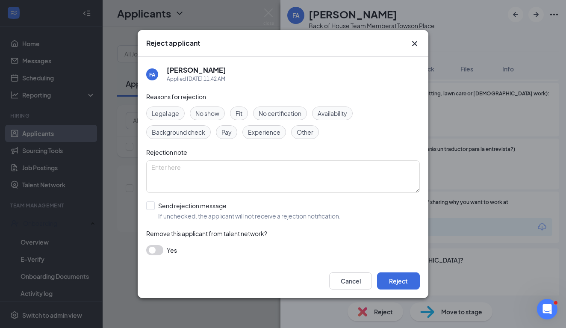
click at [397, 267] on div "Cancel Reject" at bounding box center [283, 281] width 290 height 34
click at [393, 278] on button "Reject" at bounding box center [398, 280] width 43 height 17
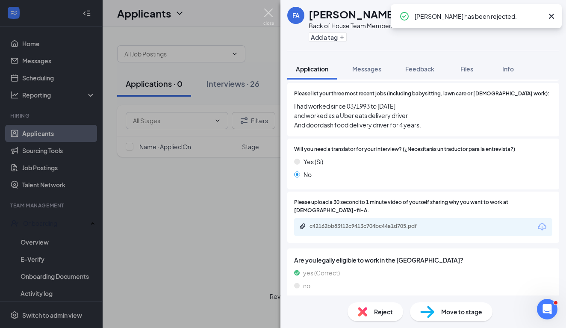
click at [267, 11] on img at bounding box center [268, 17] width 11 height 17
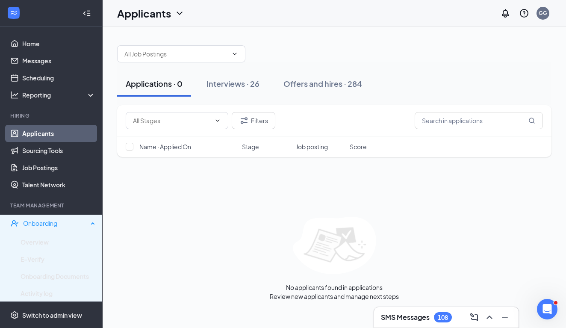
click at [26, 226] on div "Onboarding" at bounding box center [55, 223] width 65 height 9
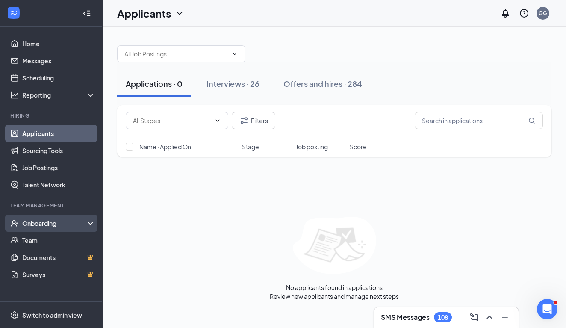
click at [28, 226] on div "Onboarding" at bounding box center [55, 223] width 66 height 9
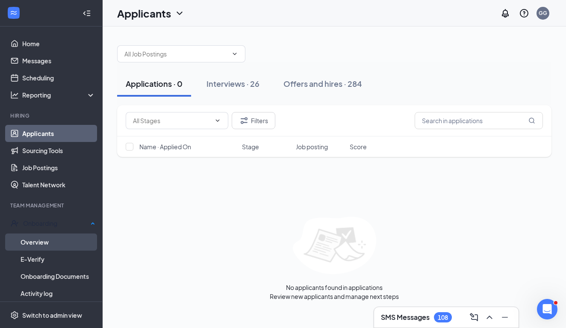
click at [30, 235] on link "Overview" at bounding box center [58, 241] width 75 height 17
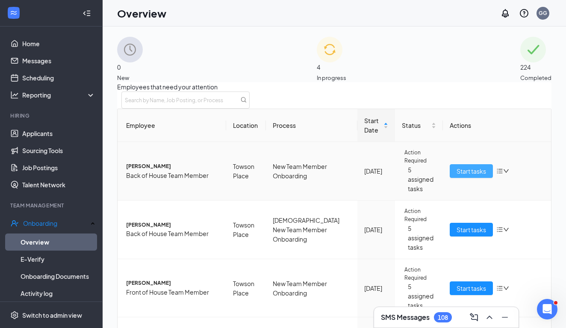
scroll to position [82, 0]
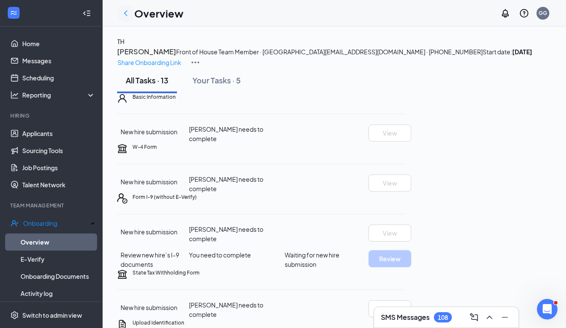
click at [124, 15] on icon "ChevronLeft" at bounding box center [125, 13] width 10 height 10
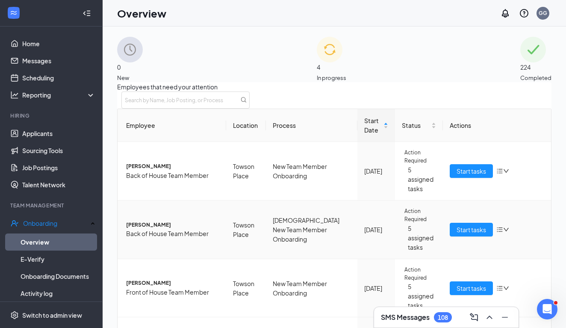
scroll to position [82, 0]
click at [469, 283] on span "Start tasks" at bounding box center [470, 287] width 29 height 9
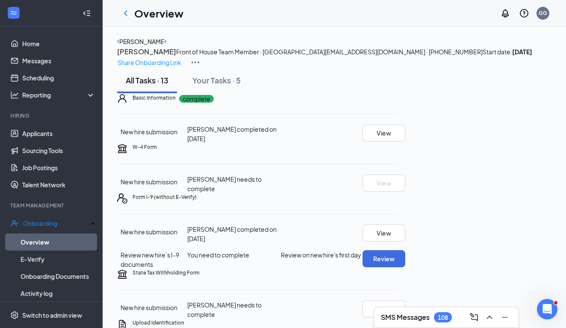
scroll to position [9, 0]
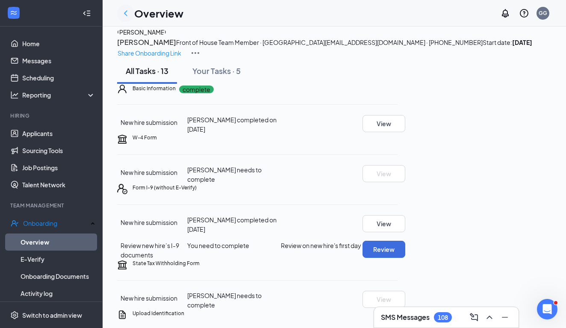
click at [126, 15] on icon "ChevronLeft" at bounding box center [125, 13] width 10 height 10
